Goal: Information Seeking & Learning: Find specific fact

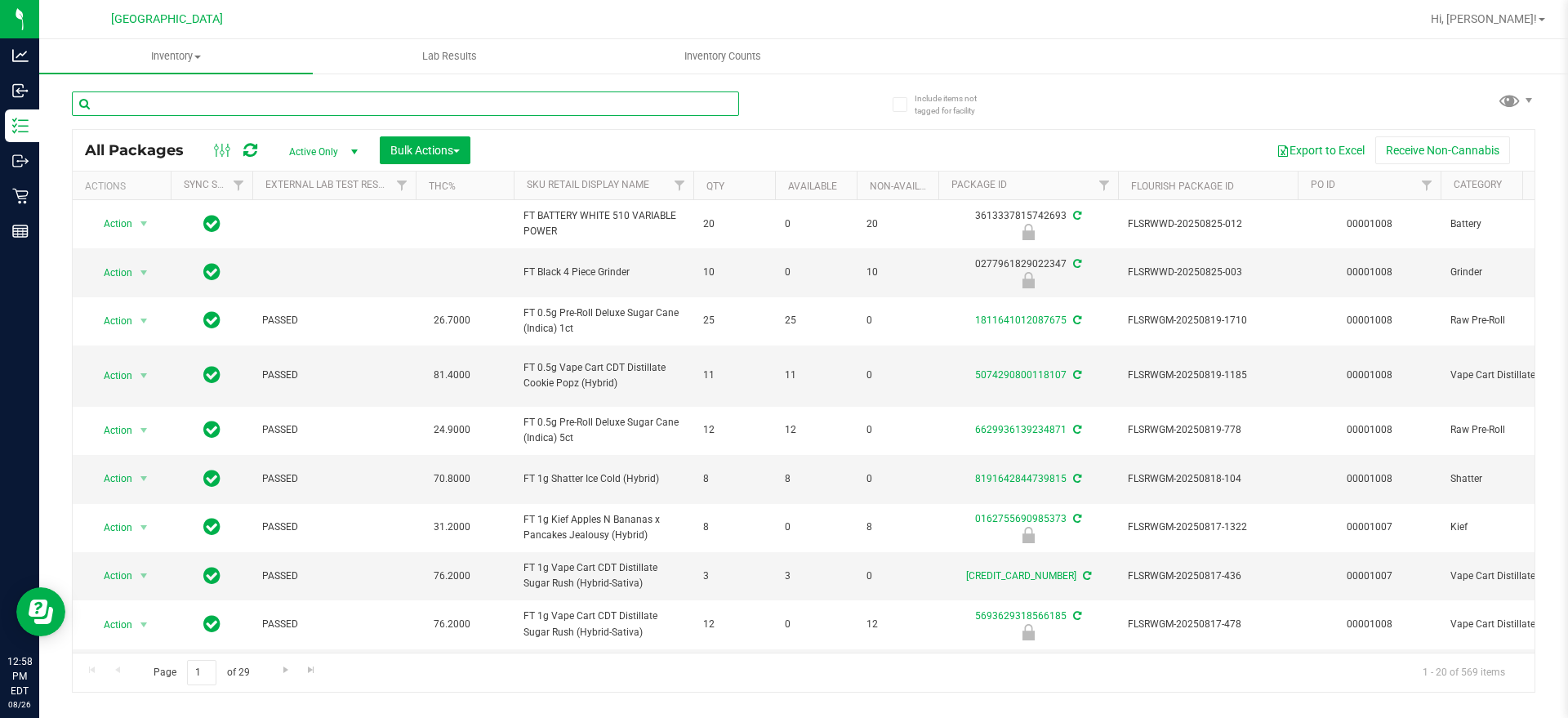
click at [278, 92] on input "text" at bounding box center [405, 103] width 668 height 24
paste input "W-JUN25FFP01-0701"
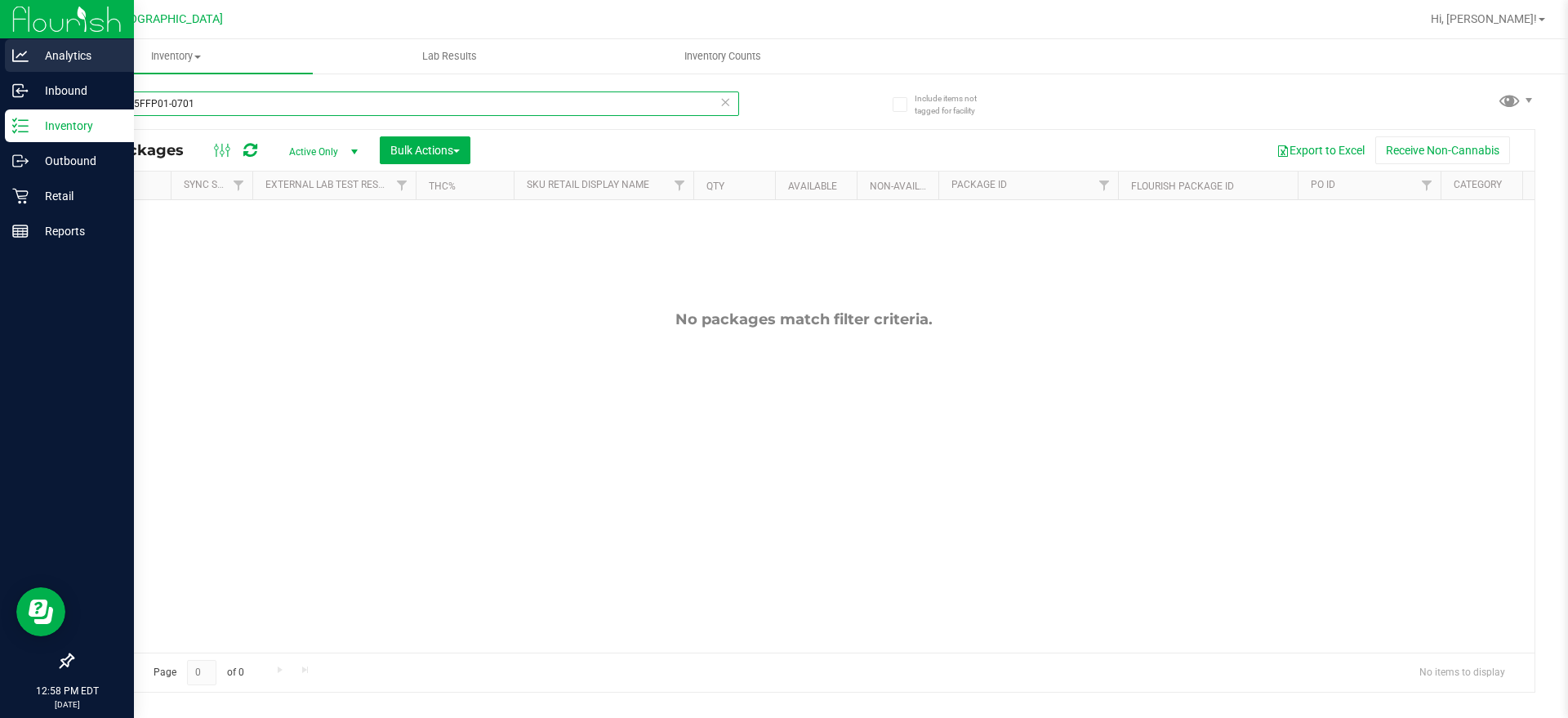
drag, startPoint x: 462, startPoint y: 98, endPoint x: 24, endPoint y: 71, distance: 438.8
click at [30, 71] on div "Analytics Inbound Inventory Outbound Retail Reports 12:58 PM EDT 08/26/2025 08/…" at bounding box center [784, 359] width 1568 height 718
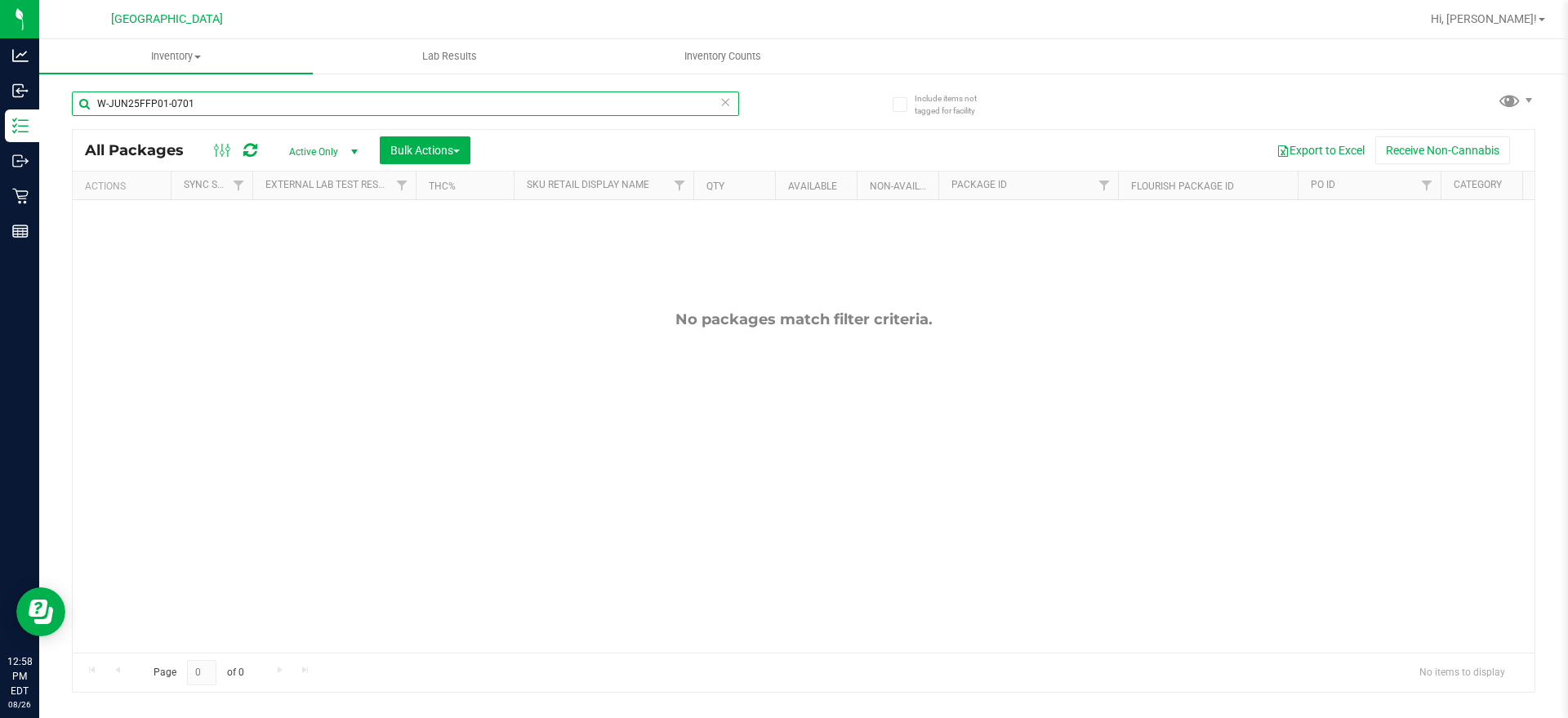
paste input "L25FFP03-0807"
type input "W-JUL25FFP03-0807"
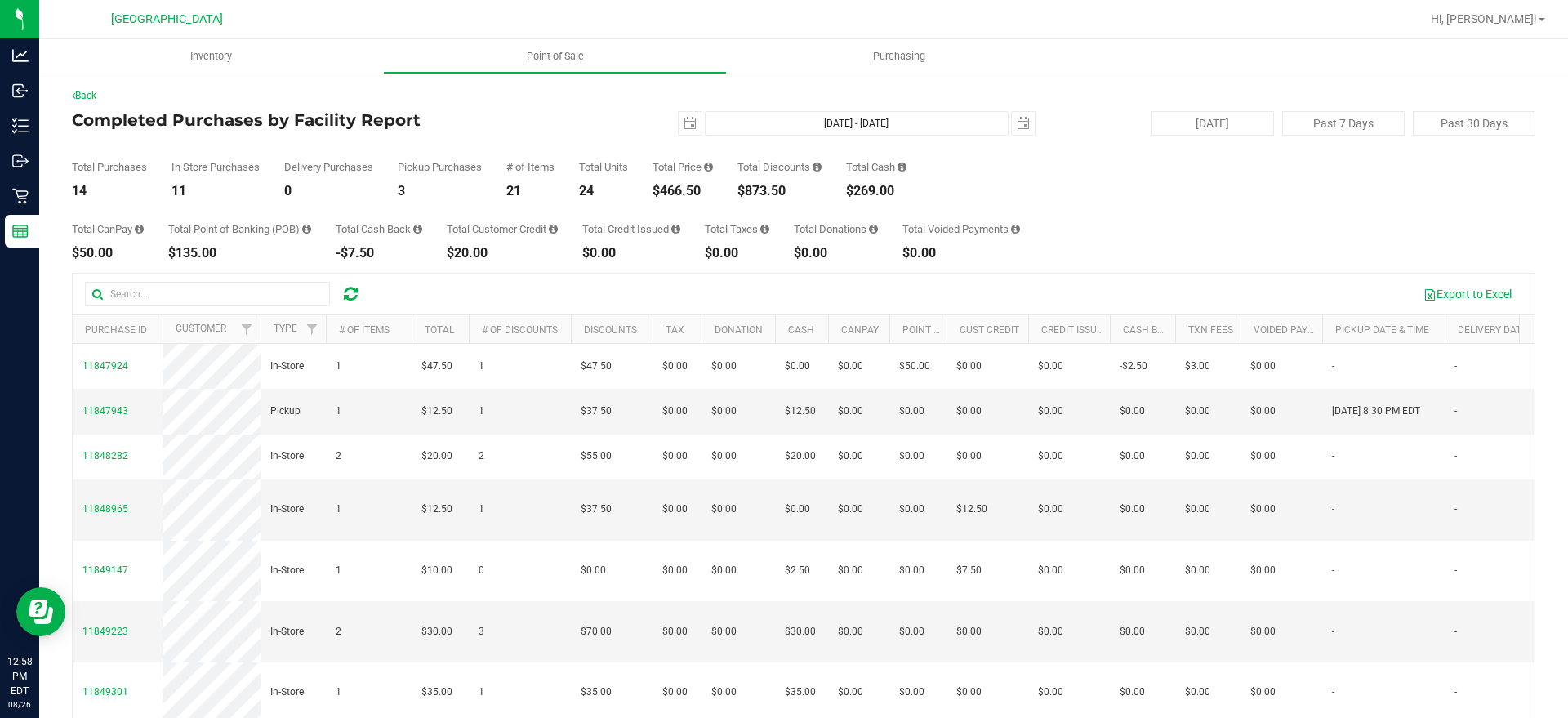
click at [684, 186] on div "$466.50" at bounding box center [682, 191] width 61 height 14
copy div "466.50"
click at [348, 287] on icon at bounding box center [350, 293] width 14 height 16
click at [674, 194] on div "$521.40" at bounding box center [682, 191] width 61 height 14
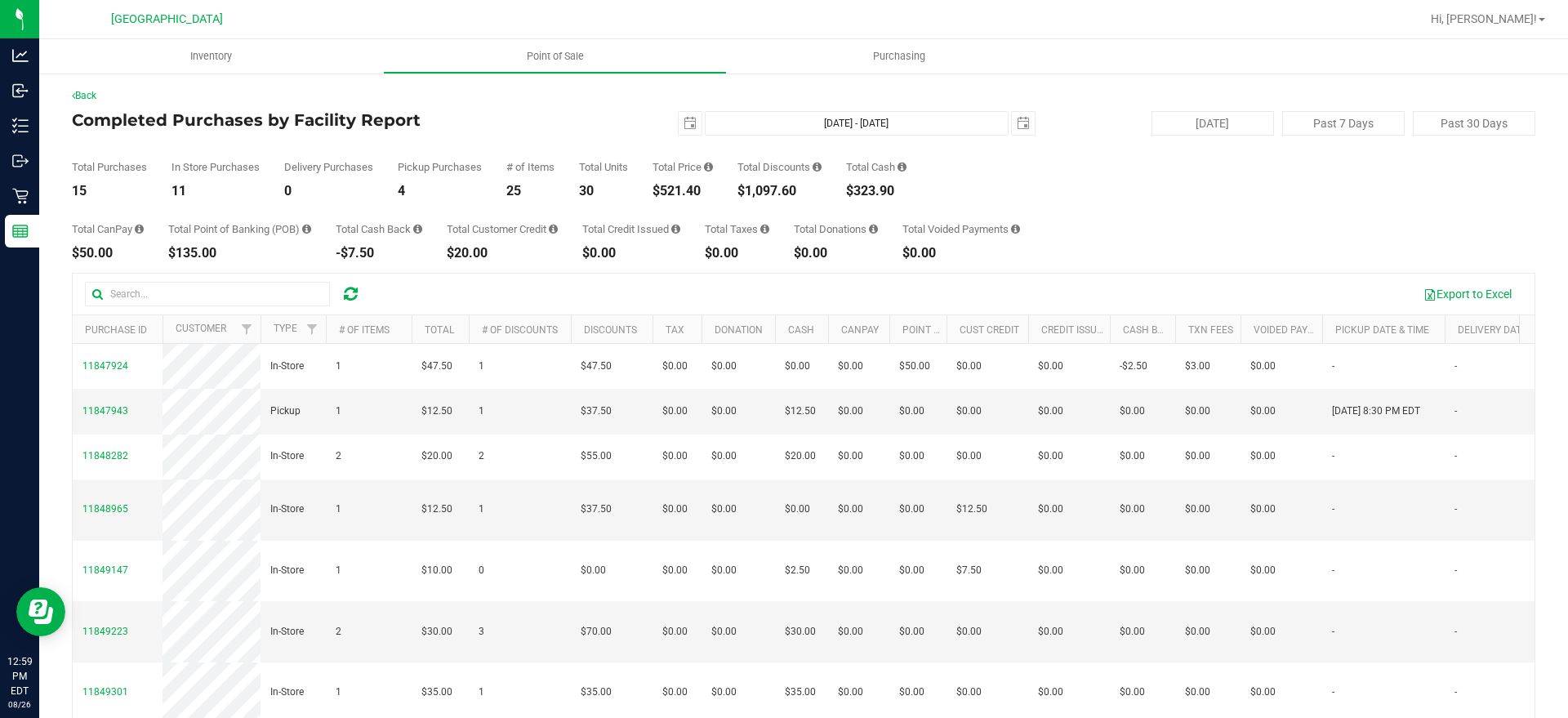
click at [674, 194] on div "$521.40" at bounding box center [682, 191] width 61 height 14
click at [359, 296] on div at bounding box center [230, 293] width 290 height 24
click at [357, 295] on icon at bounding box center [350, 293] width 14 height 16
click at [676, 186] on div "$521.40" at bounding box center [682, 191] width 61 height 14
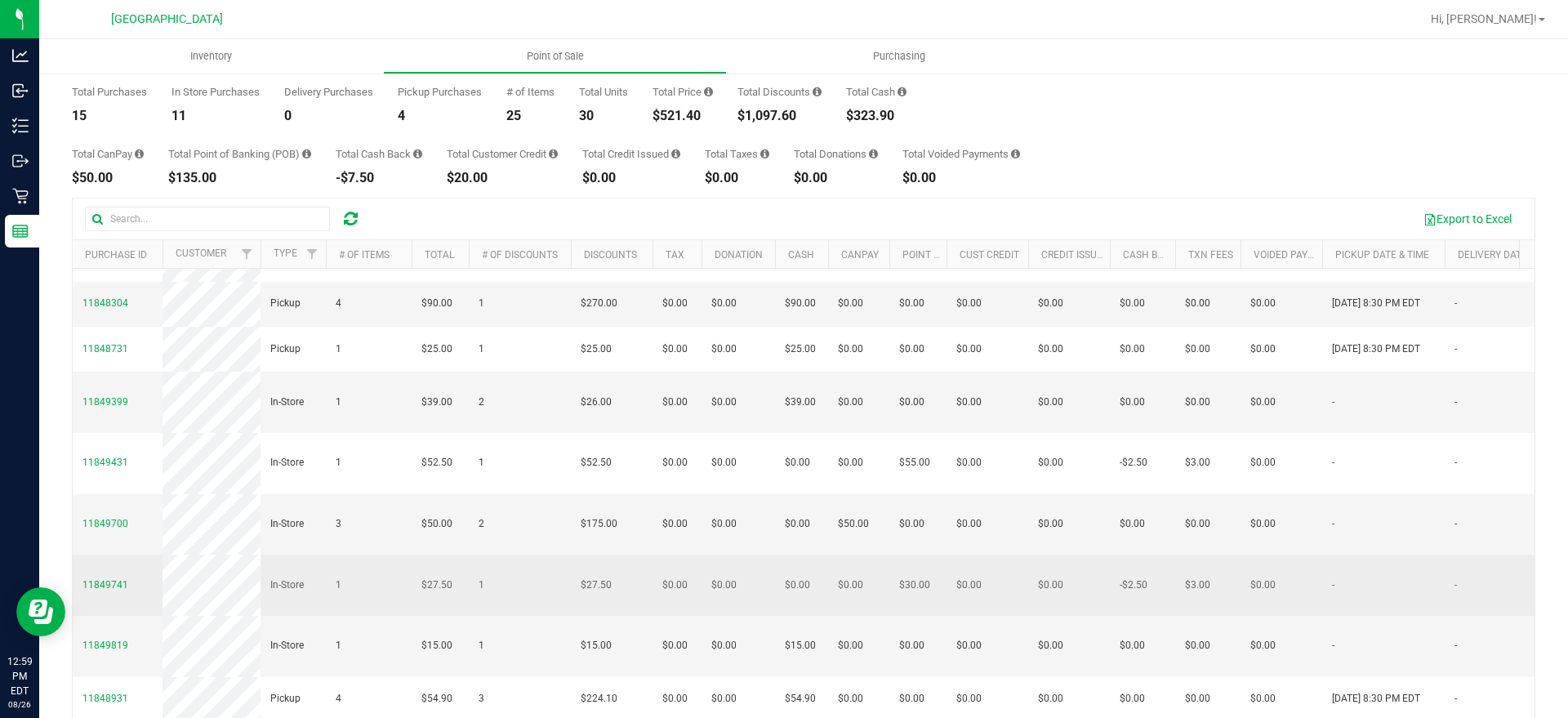
scroll to position [135, 0]
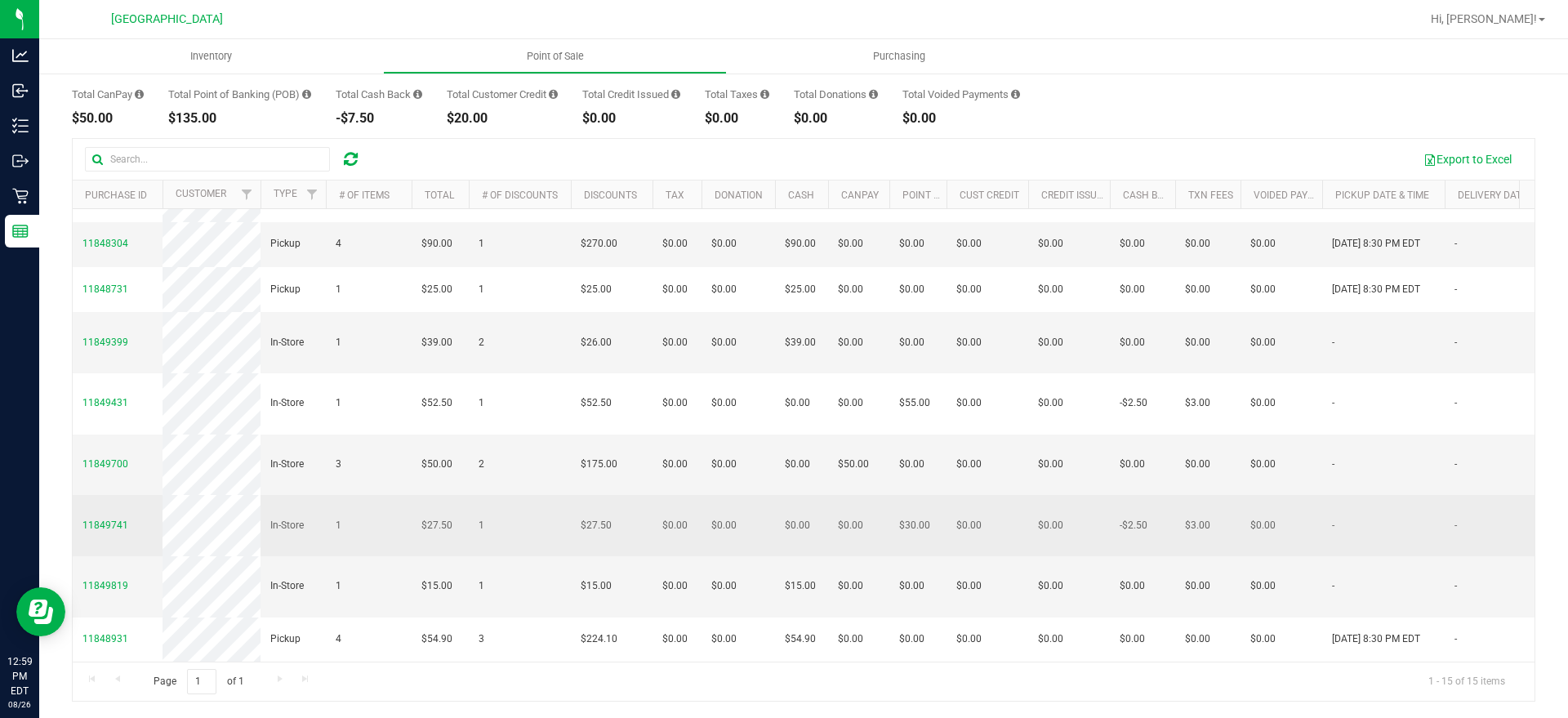
copy div "521.40"
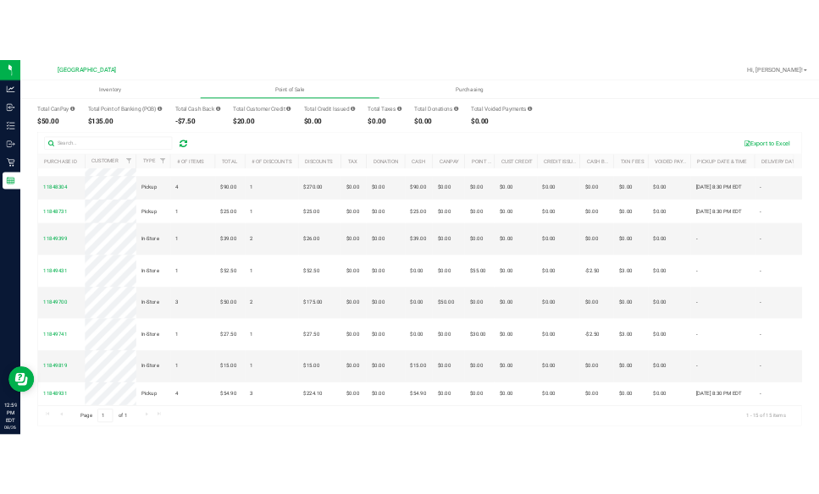
scroll to position [0, 0]
